Goal: Transaction & Acquisition: Purchase product/service

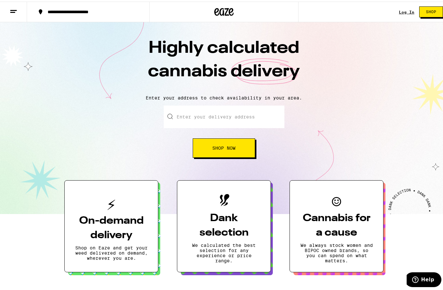
click at [250, 119] on input "Enter your delivery address" at bounding box center [224, 115] width 121 height 23
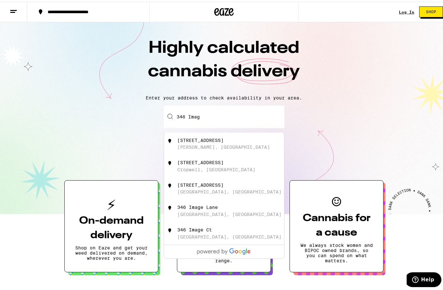
click at [189, 140] on div "[STREET_ADDRESS]" at bounding box center [200, 138] width 46 height 5
type input "[STREET_ADDRESS]"
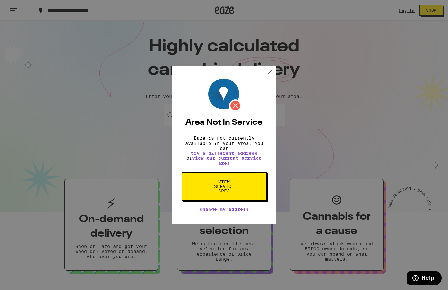
click at [271, 70] on img at bounding box center [270, 72] width 8 height 8
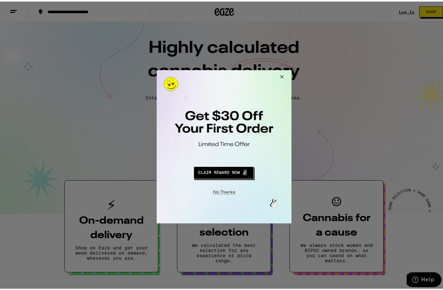
click at [282, 75] on button "Close Modal" at bounding box center [280, 77] width 17 height 15
